Goal: Information Seeking & Learning: Learn about a topic

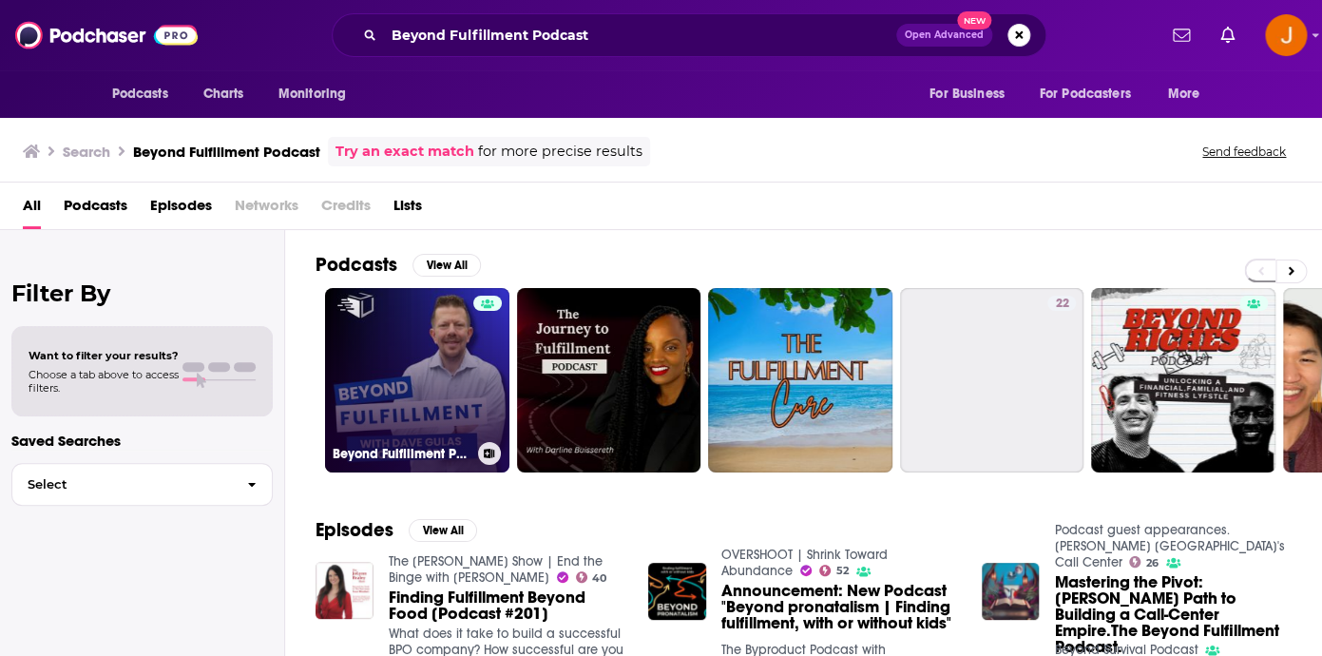
click at [352, 372] on link "Beyond Fulfillment Podcast" at bounding box center [417, 380] width 184 height 184
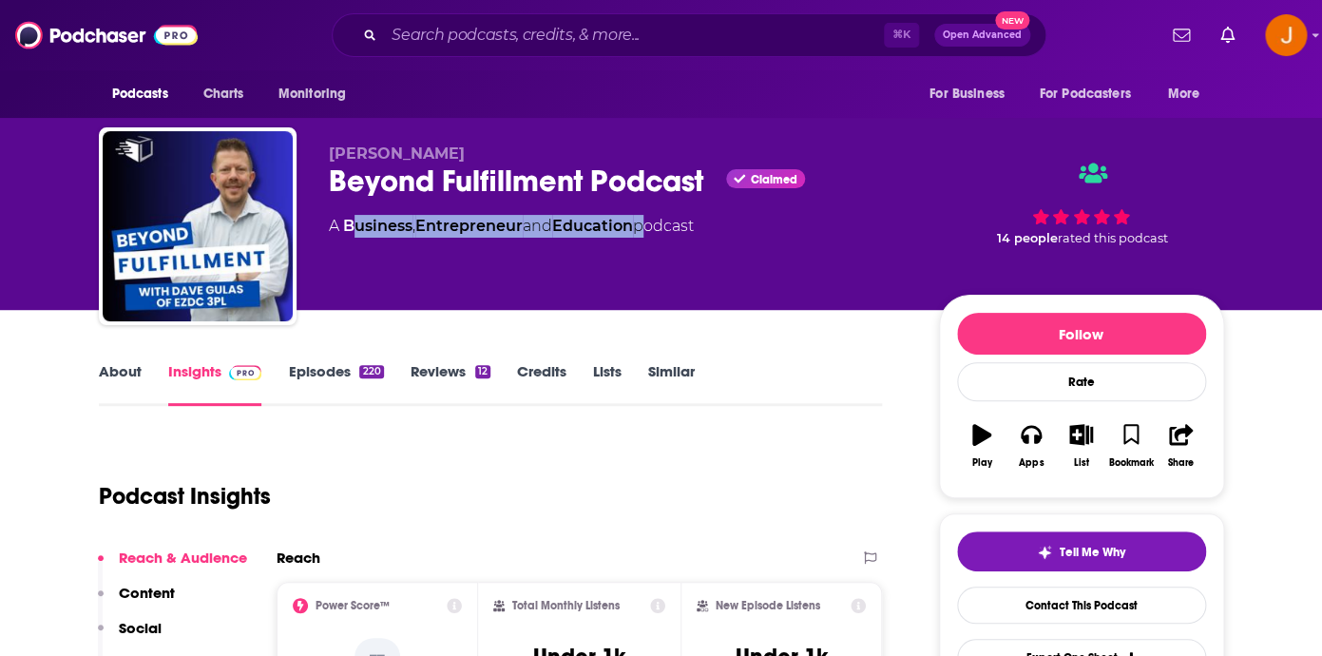
drag, startPoint x: 646, startPoint y: 232, endPoint x: 466, endPoint y: 227, distance: 180.6
click at [387, 229] on div "A Business , Entrepreneur and Education podcast" at bounding box center [511, 226] width 365 height 23
drag, startPoint x: 780, startPoint y: 272, endPoint x: 316, endPoint y: 231, distance: 465.4
click at [316, 231] on div "[PERSON_NAME] Beyond Fulfillment Podcast Claimed A Business , Entrepreneur and …" at bounding box center [661, 229] width 1125 height 205
copy div "A Business , Entrepreneur and Education podcast"
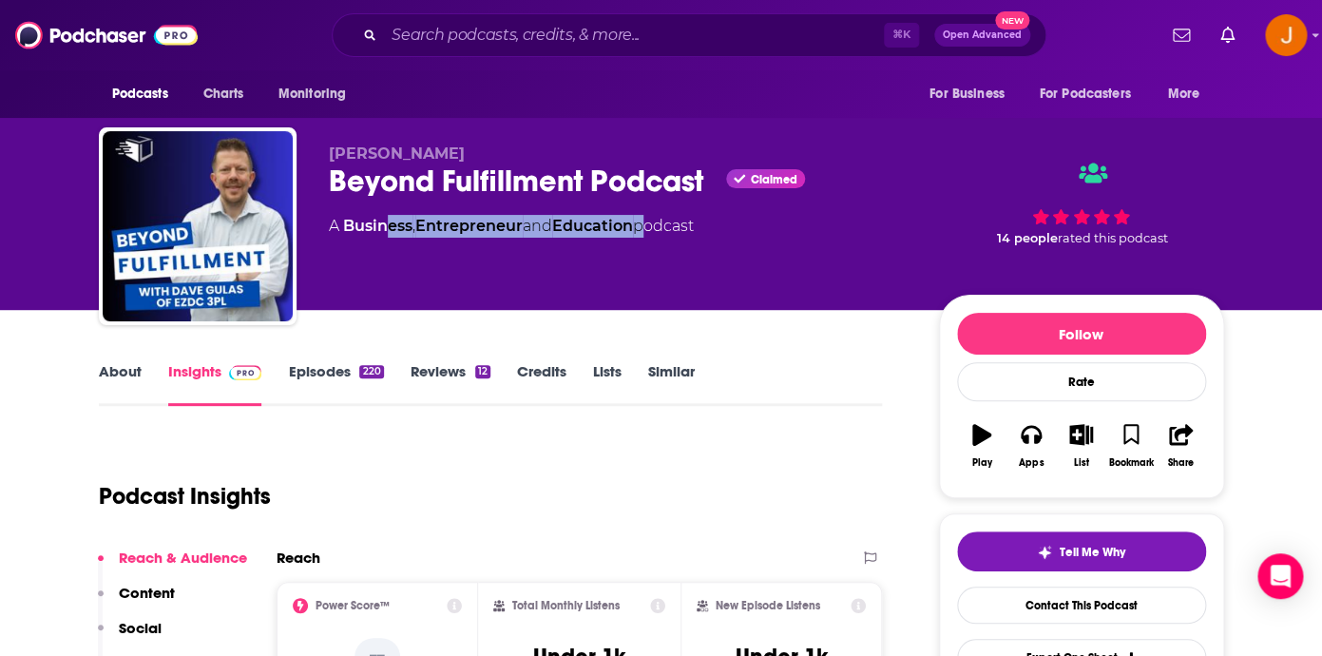
click at [116, 372] on link "About" at bounding box center [120, 384] width 43 height 44
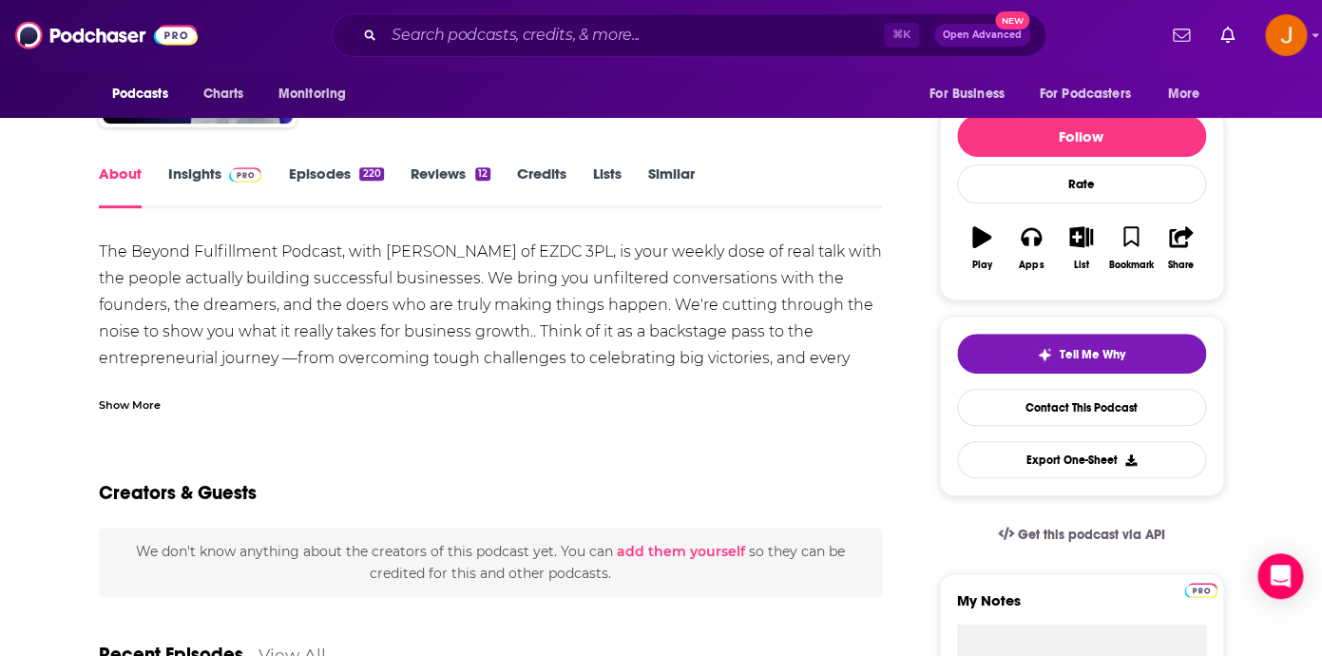
click at [155, 408] on div "Show More" at bounding box center [130, 403] width 62 height 18
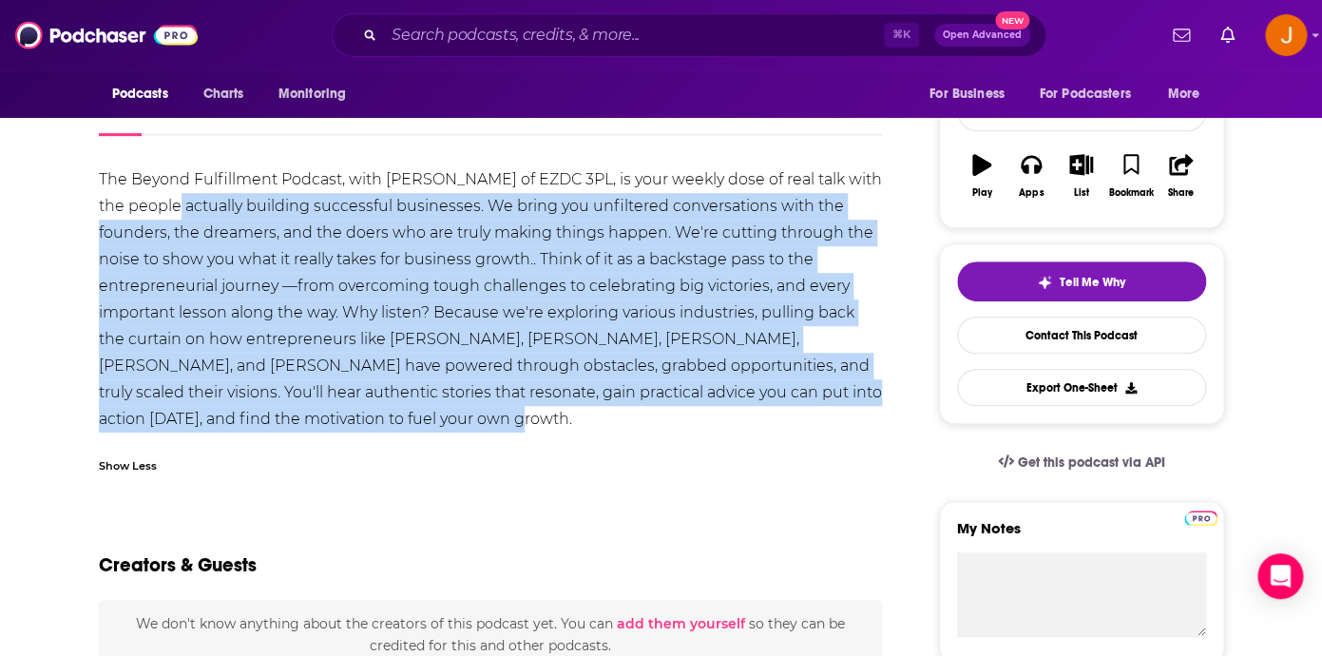
scroll to position [241, 0]
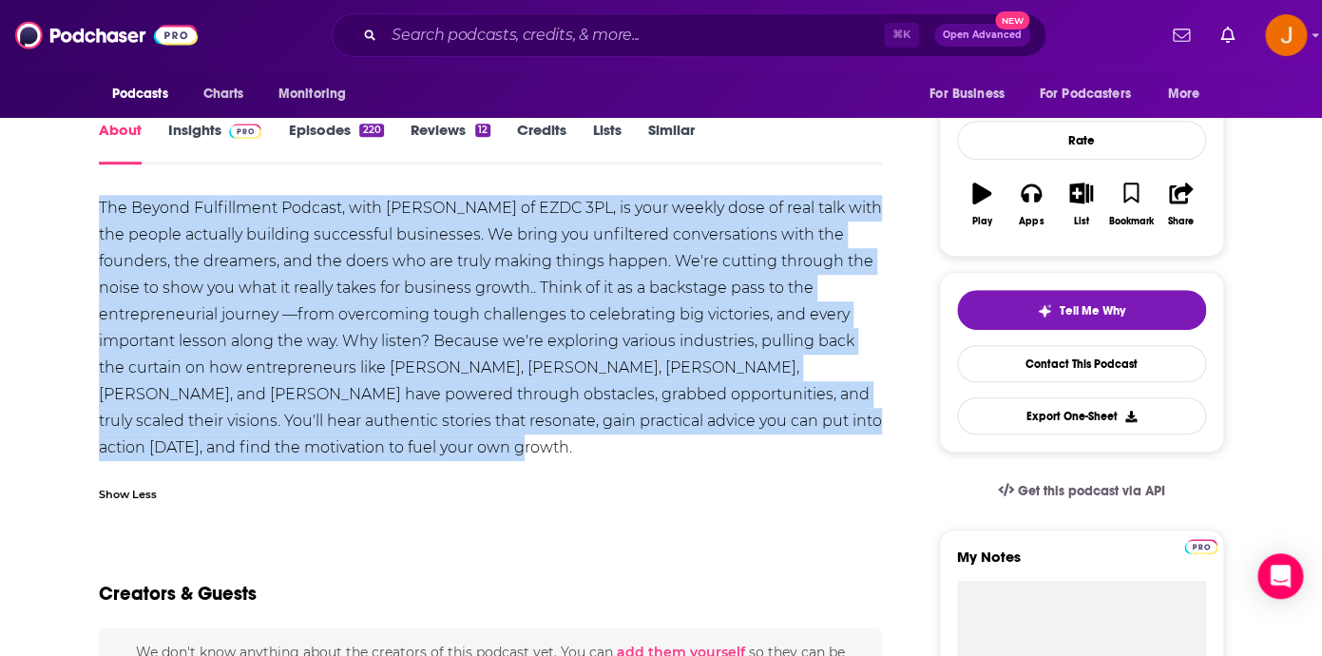
drag, startPoint x: 276, startPoint y: 374, endPoint x: 92, endPoint y: 219, distance: 240.7
click at [99, 219] on div "The Beyond Fulfillment Podcast, with [PERSON_NAME] of EZDC 3PL, is your weekly …" at bounding box center [491, 328] width 784 height 266
copy div "The Beyond Fulfillment Podcast, with [PERSON_NAME] of EZDC 3PL, is your weekly …"
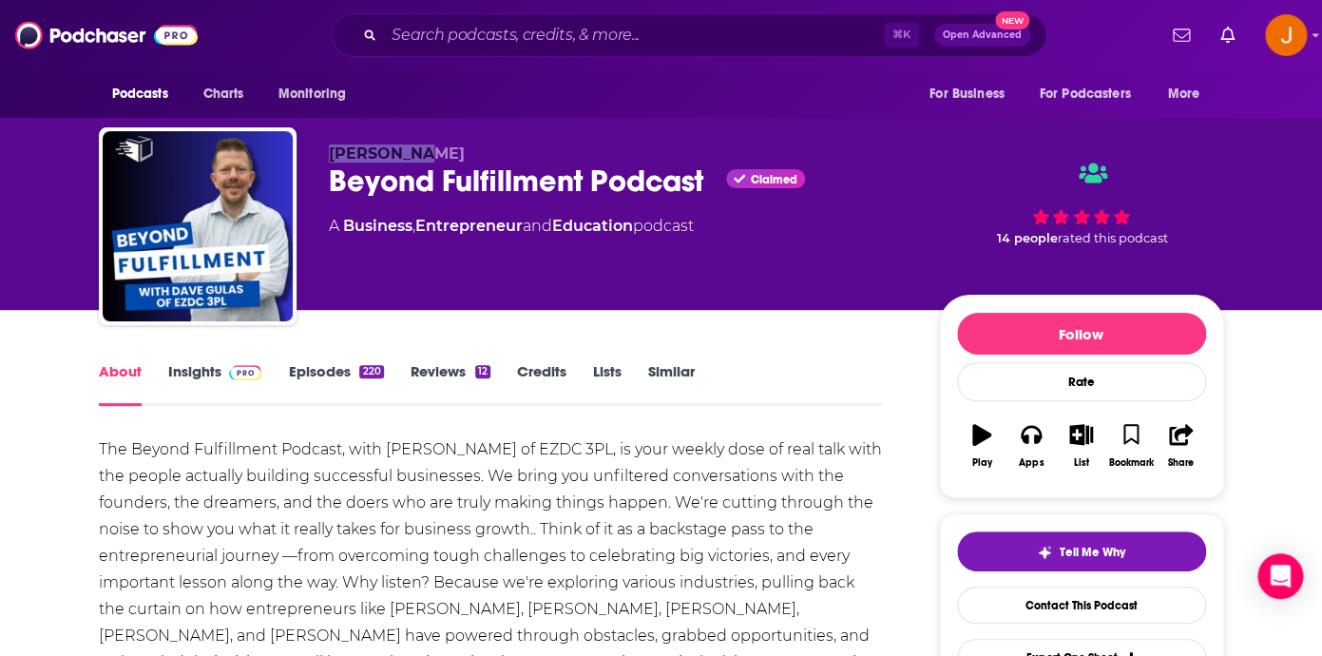
drag, startPoint x: 448, startPoint y: 148, endPoint x: 330, endPoint y: 151, distance: 118.8
click at [330, 151] on p "[PERSON_NAME]" at bounding box center [619, 153] width 580 height 18
copy span "[PERSON_NAME]"
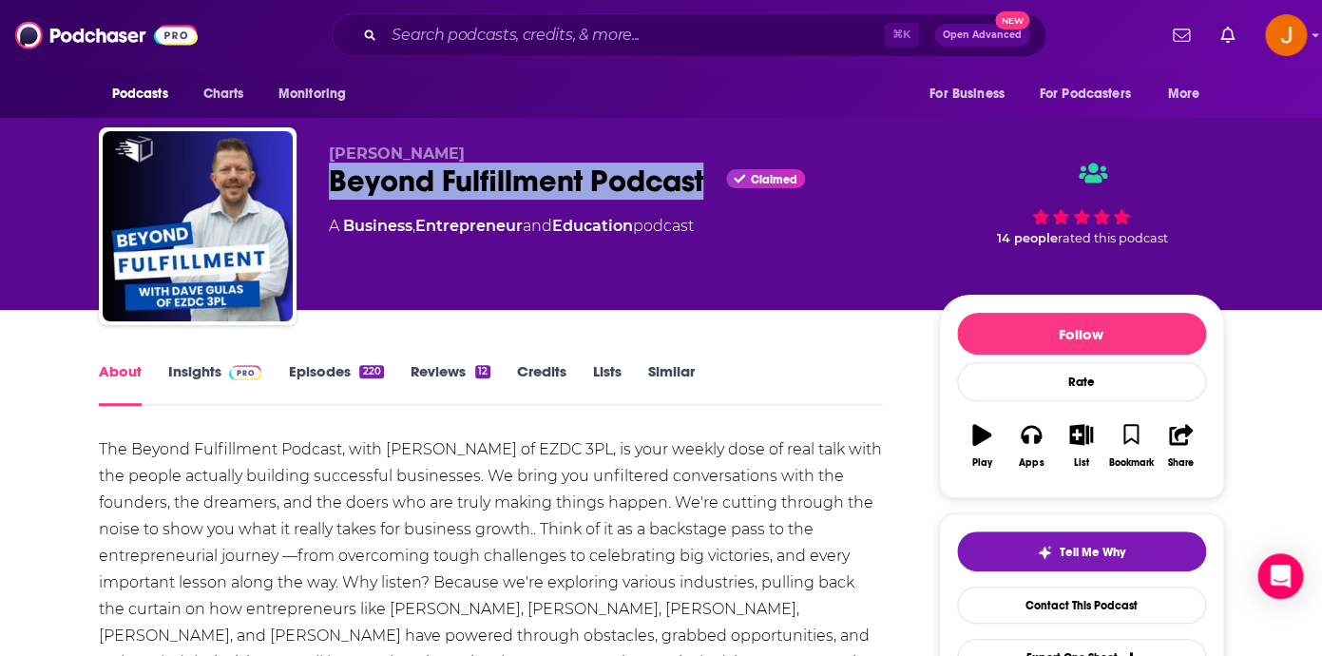
drag, startPoint x: 330, startPoint y: 177, endPoint x: 719, endPoint y: 191, distance: 389.8
click at [719, 191] on div "Beyond Fulfillment Podcast Claimed" at bounding box center [619, 180] width 580 height 37
copy h1 "Beyond Fulfillment Podcast"
click at [208, 364] on link "Insights" at bounding box center [215, 384] width 94 height 44
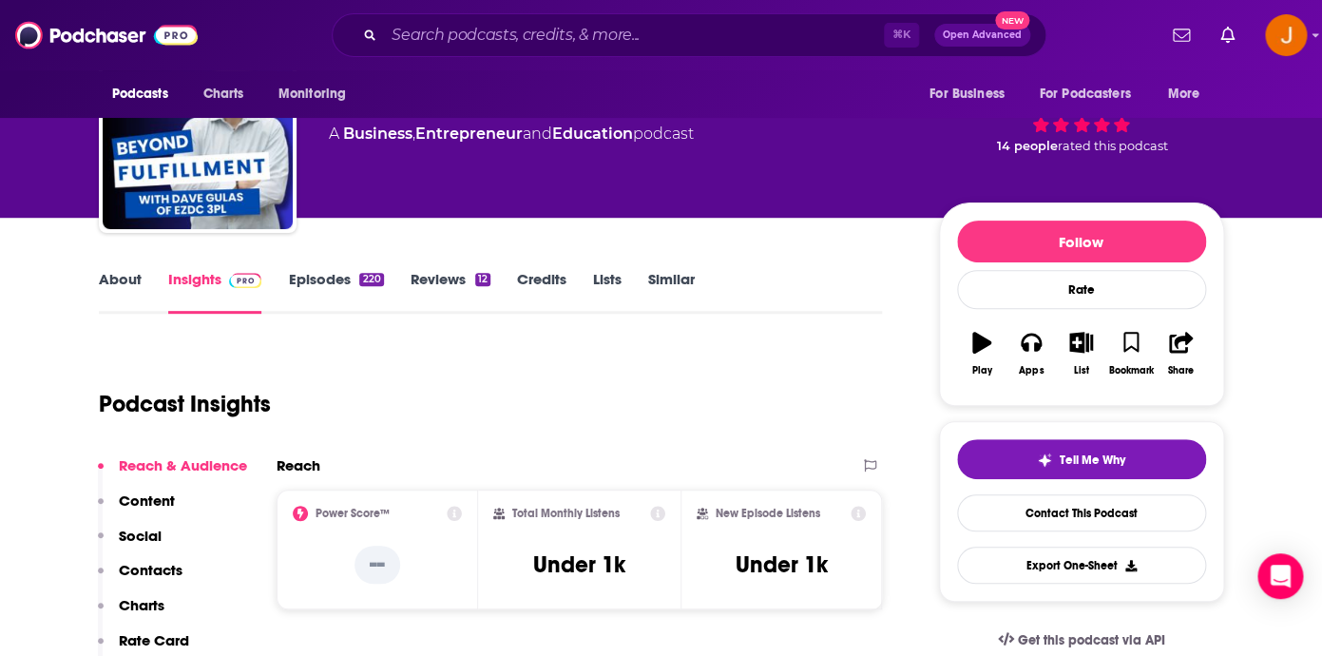
scroll to position [3, 0]
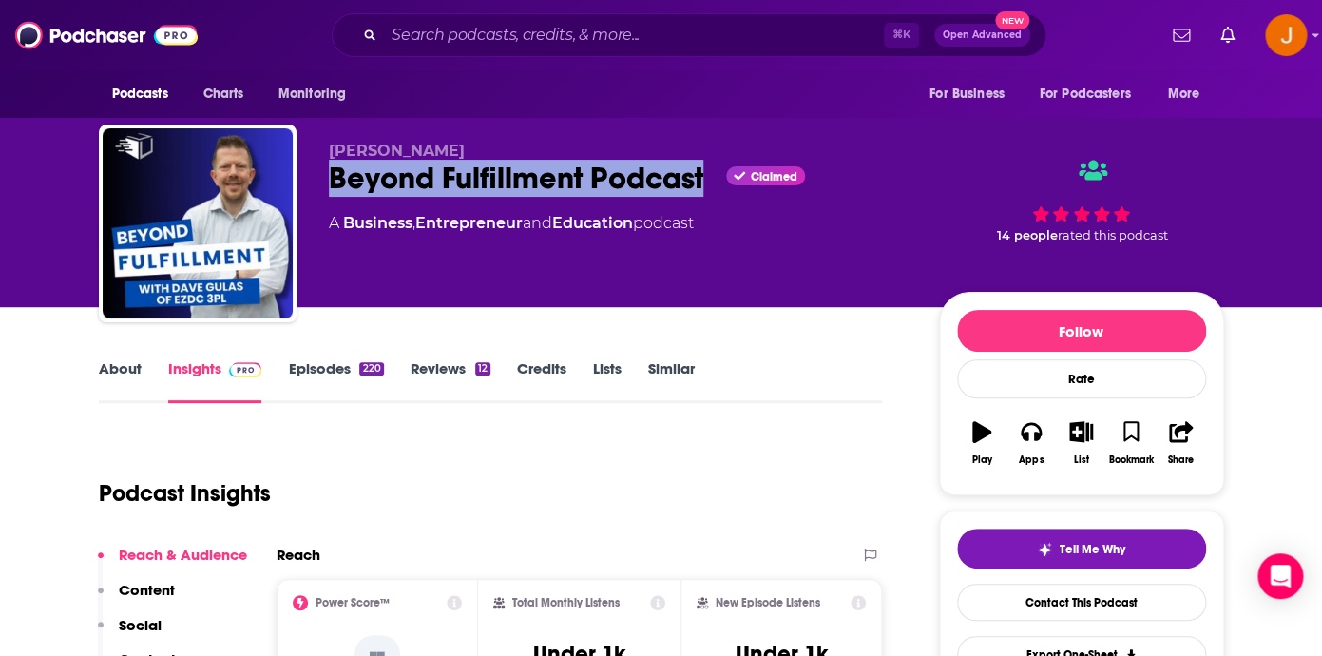
drag, startPoint x: 330, startPoint y: 183, endPoint x: 709, endPoint y: 181, distance: 379.1
click at [709, 181] on div "Beyond Fulfillment Podcast Claimed" at bounding box center [619, 178] width 580 height 37
copy h2 "Beyond Fulfillment Podcast"
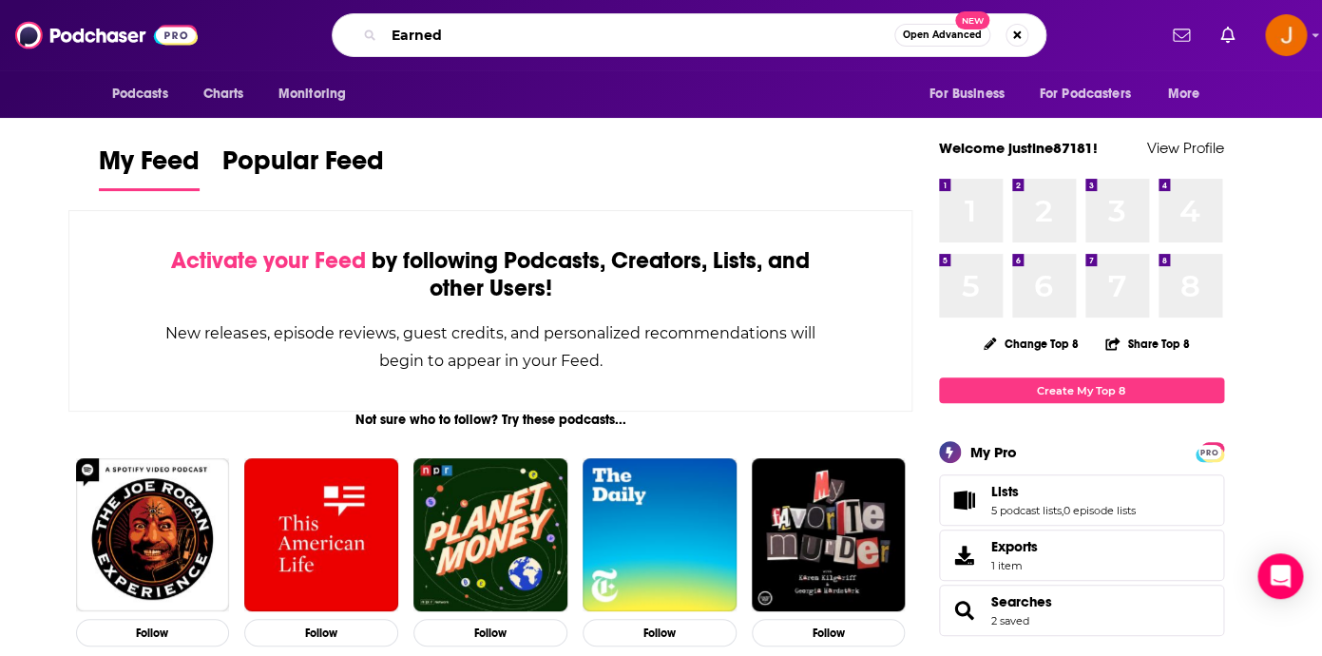
drag, startPoint x: 462, startPoint y: 35, endPoint x: 336, endPoint y: 27, distance: 125.7
click at [384, 27] on input "Earned" at bounding box center [639, 35] width 510 height 30
paste input "Beyond Fulfillment Podcast"
type input "Beyond Fulfillment Podcast"
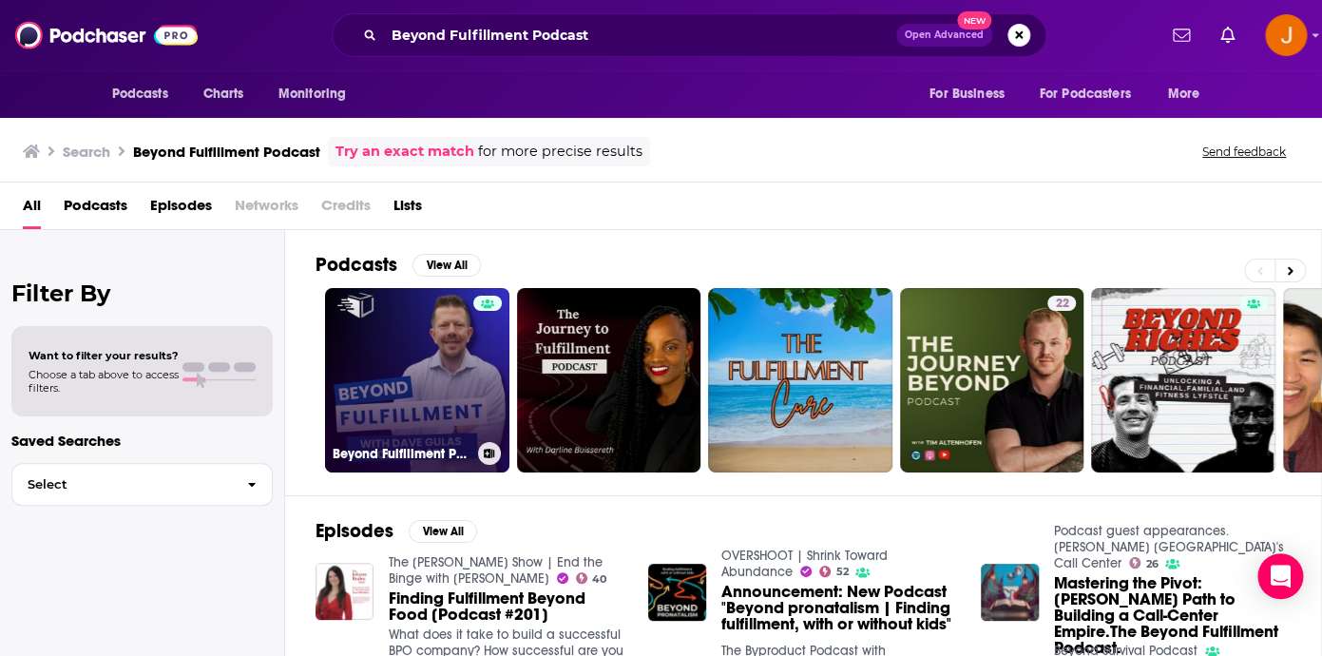
click at [390, 406] on link "Beyond Fulfillment Podcast" at bounding box center [417, 380] width 184 height 184
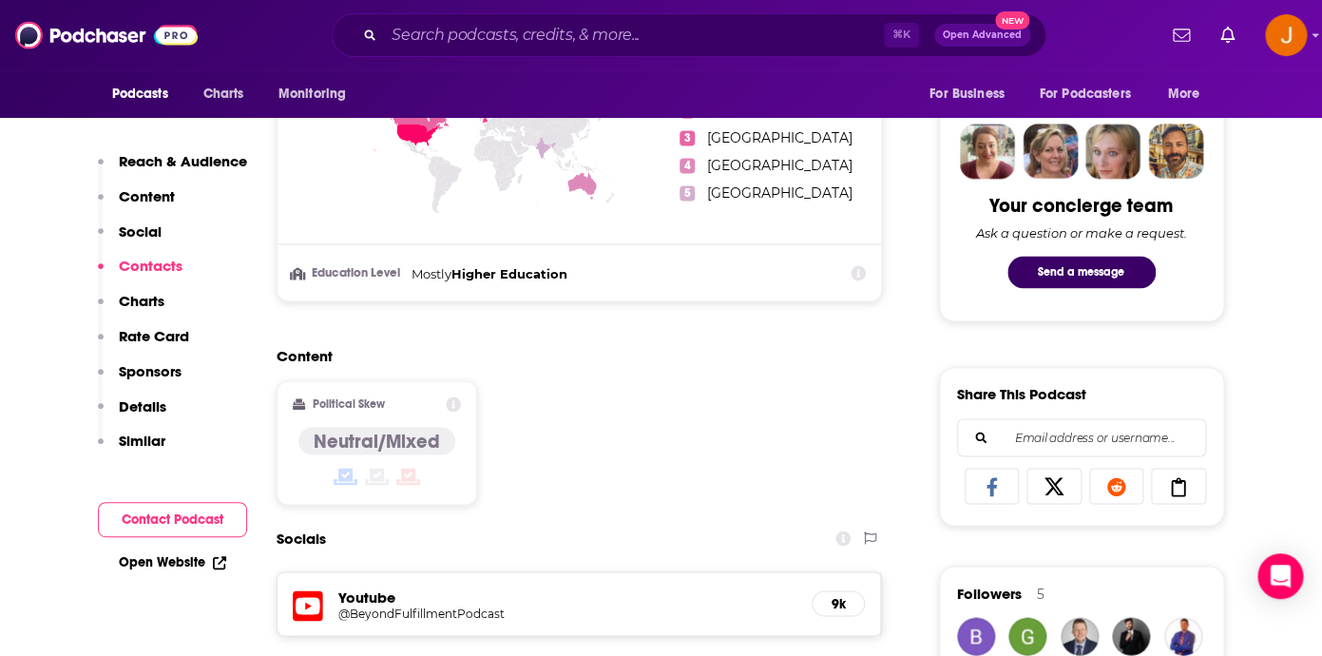
scroll to position [798, 0]
